Goal: Find specific page/section: Find specific page/section

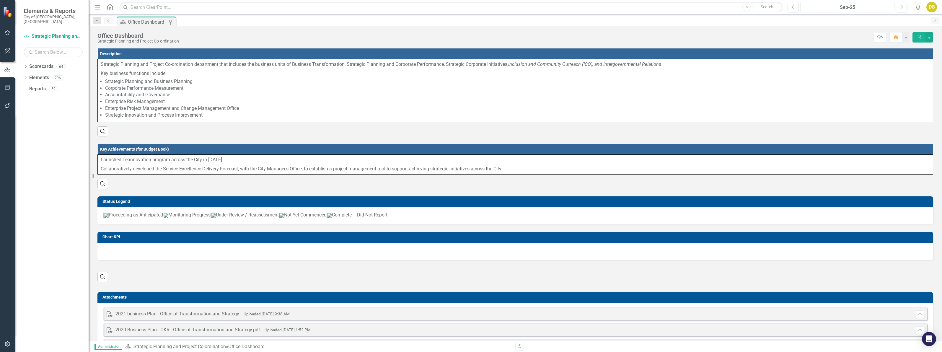
click at [851, 8] on div "Sep-25" at bounding box center [847, 7] width 90 height 7
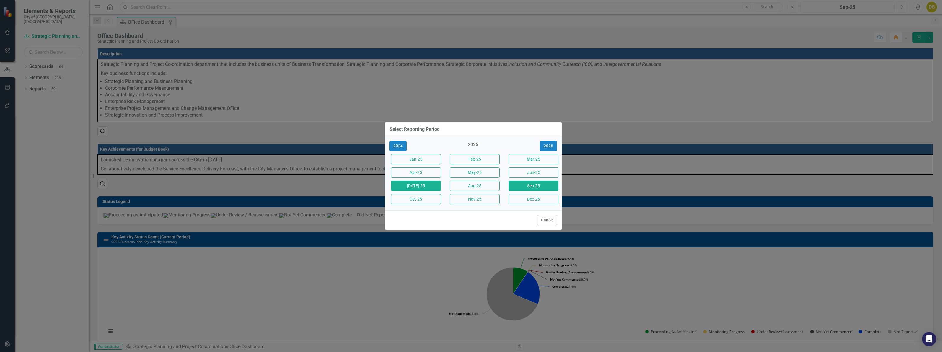
click at [423, 186] on button "[DATE]-25" at bounding box center [416, 186] width 50 height 10
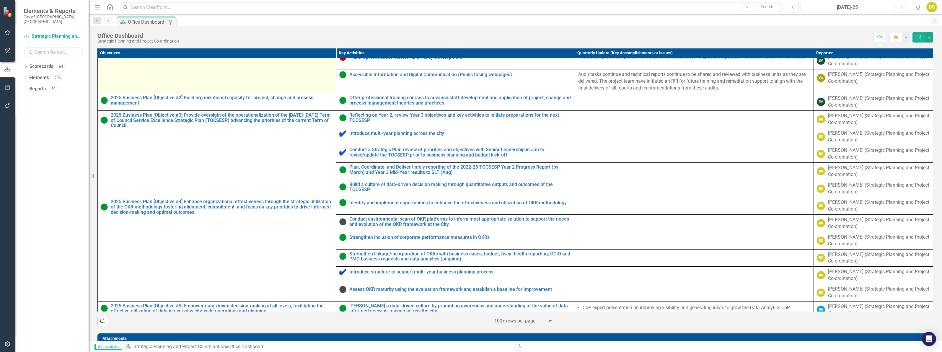
scroll to position [406, 0]
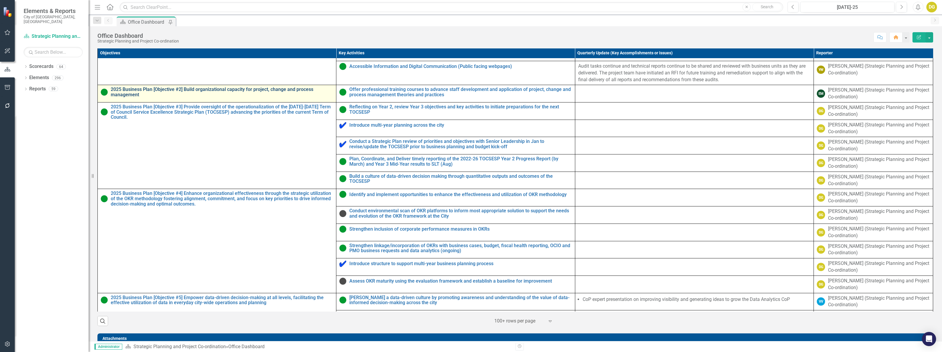
click at [205, 97] on link "2025 Business Plan [Objective #2] Build organizational capacity for project, ch…" at bounding box center [222, 92] width 222 height 10
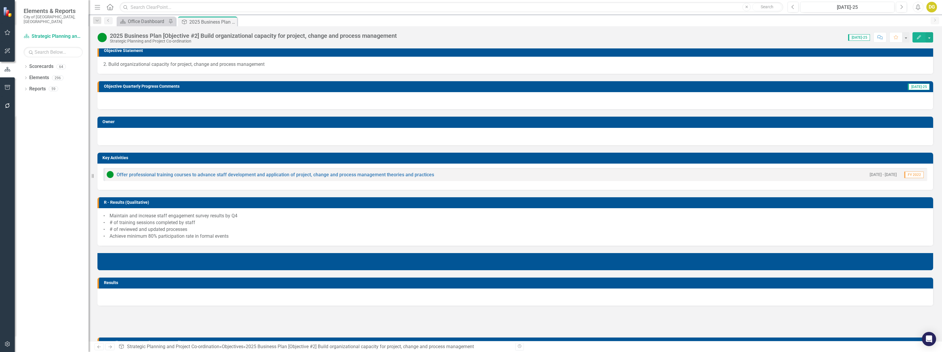
scroll to position [74, 0]
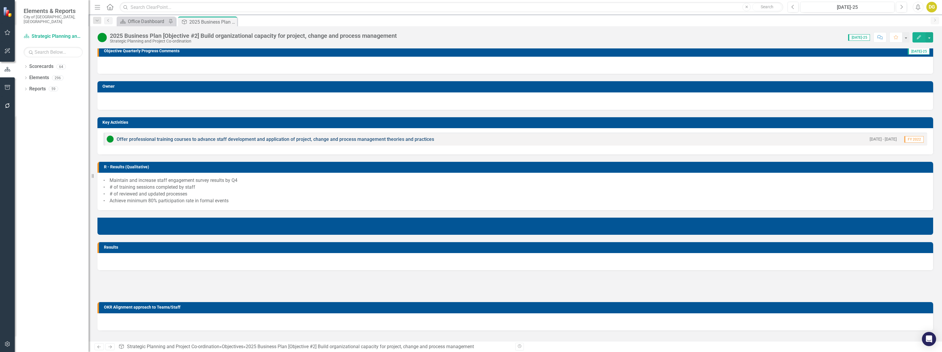
click at [181, 139] on link "Offer professional training courses to advance staff development and applicatio…" at bounding box center [275, 139] width 317 height 6
